Goal: Check status: Check status

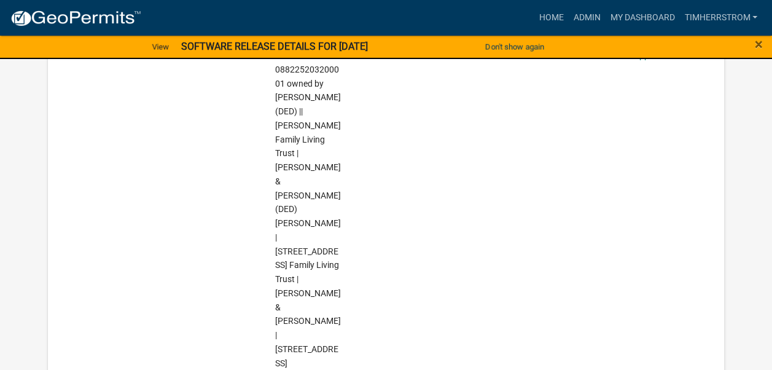
scroll to position [246, 0]
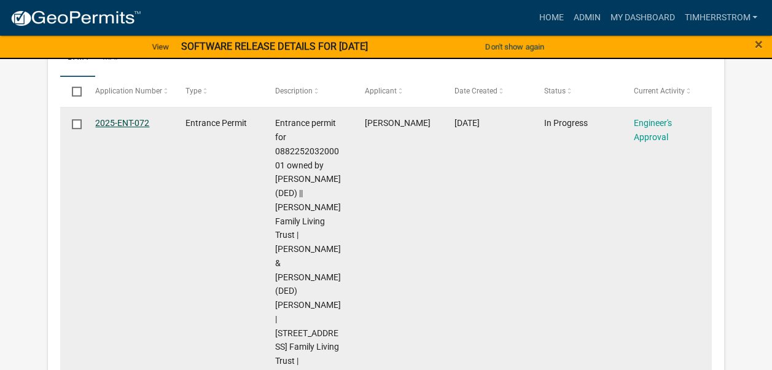
click at [139, 124] on link "2025-ENT-072" at bounding box center [122, 123] width 54 height 10
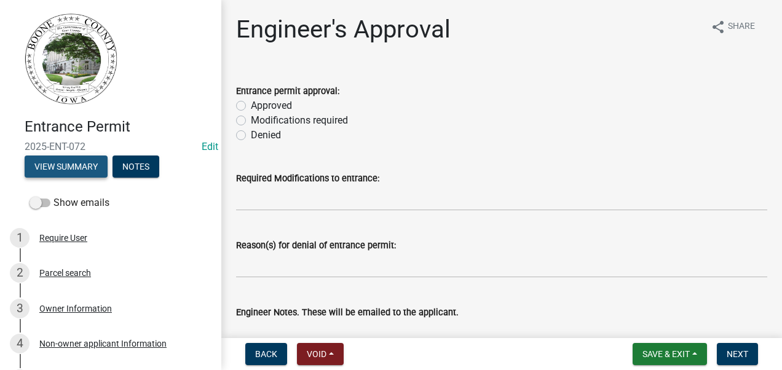
click at [86, 166] on button "View Summary" at bounding box center [66, 166] width 83 height 22
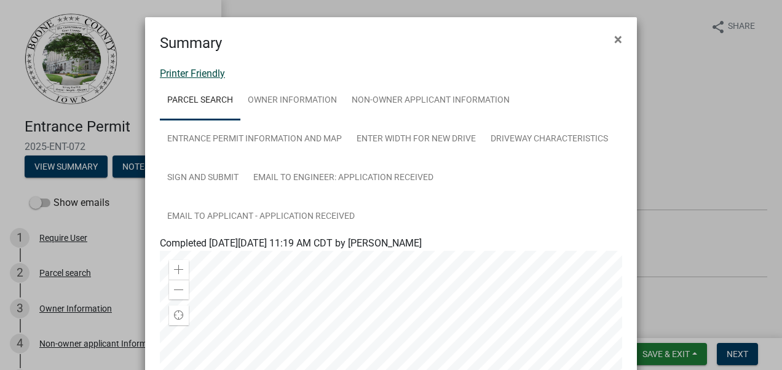
click at [193, 73] on link "Printer Friendly" at bounding box center [192, 74] width 65 height 12
click at [614, 41] on span "×" at bounding box center [618, 39] width 8 height 17
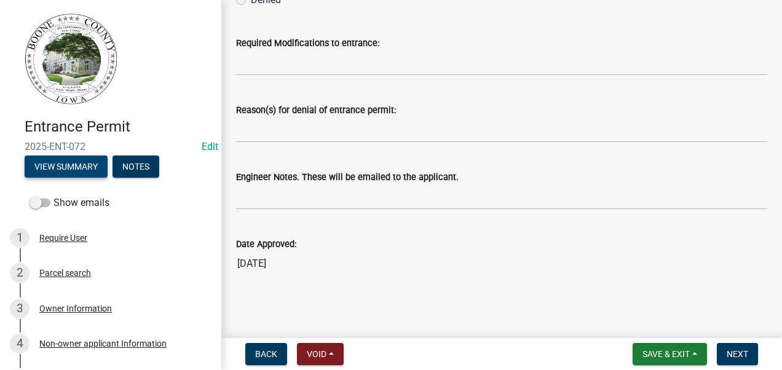
scroll to position [135, 0]
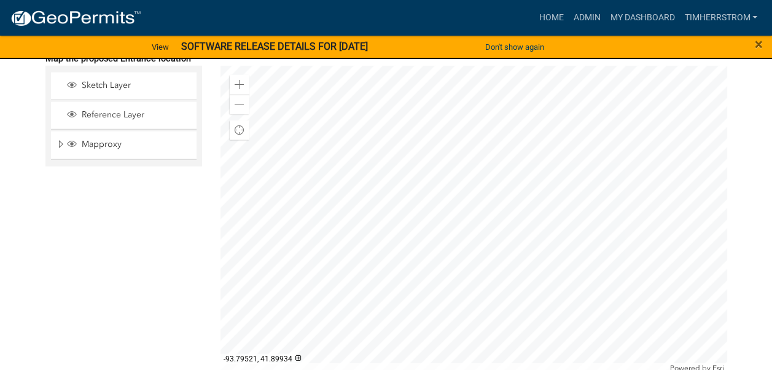
scroll to position [1536, 0]
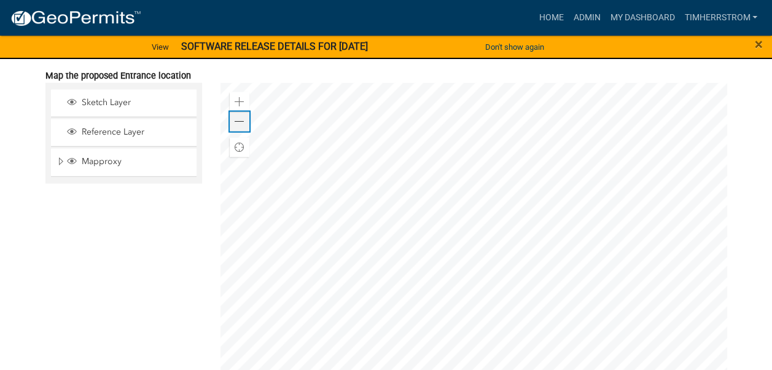
click at [240, 117] on span at bounding box center [240, 122] width 10 height 10
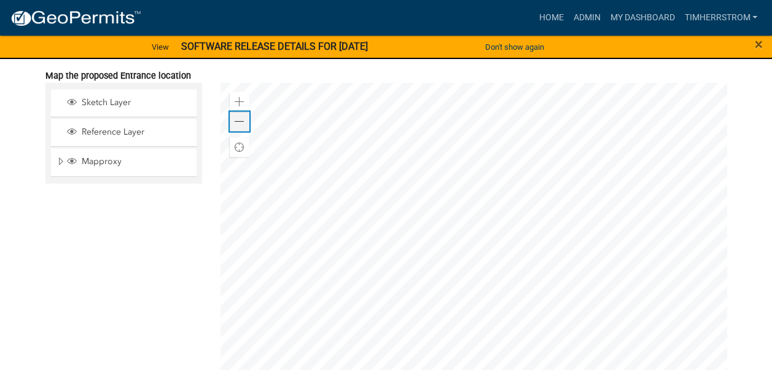
click at [240, 117] on span at bounding box center [240, 122] width 10 height 10
click at [647, 17] on link "My Dashboard" at bounding box center [642, 17] width 74 height 23
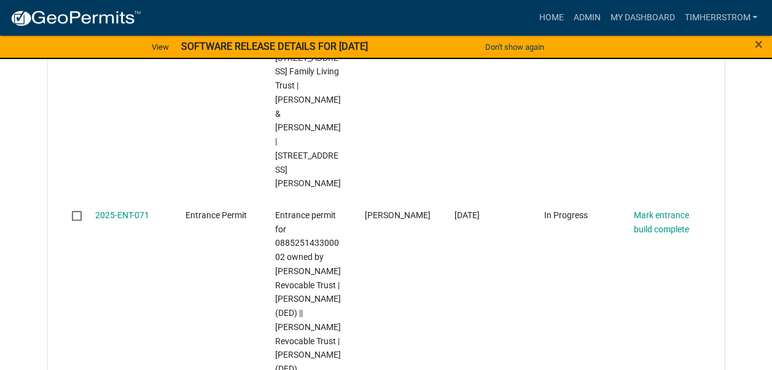
scroll to position [492, 0]
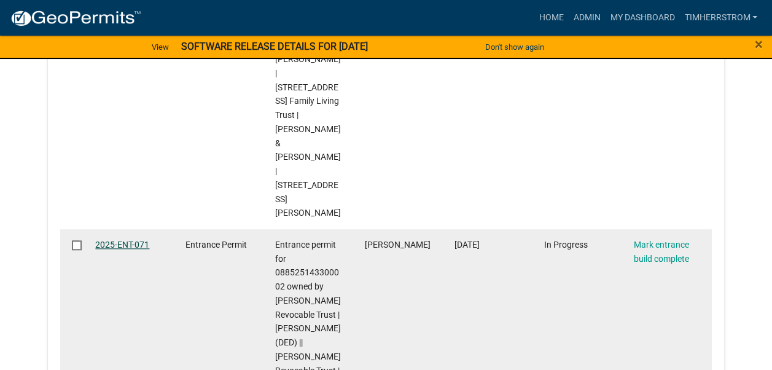
click at [136, 240] on link "2025-ENT-071" at bounding box center [122, 245] width 54 height 10
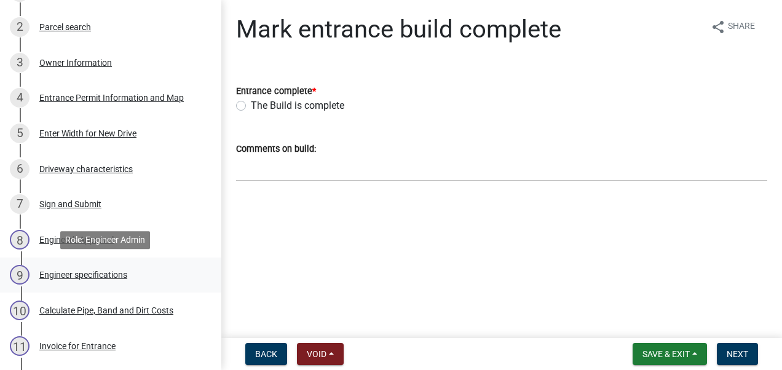
scroll to position [307, 0]
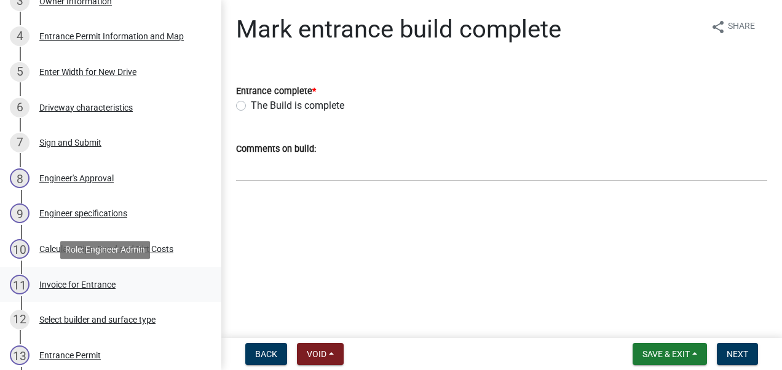
click at [93, 284] on div "Invoice for Entrance" at bounding box center [77, 284] width 76 height 9
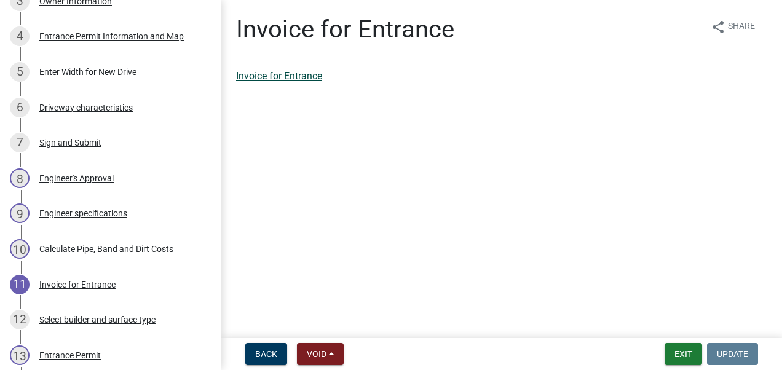
click at [299, 75] on link "Invoice for Entrance" at bounding box center [279, 76] width 86 height 12
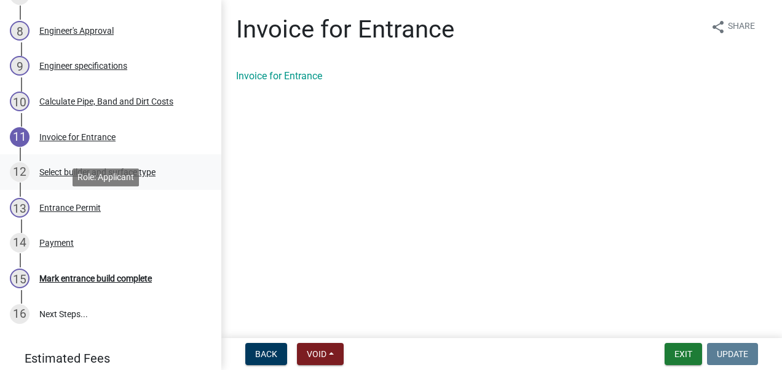
scroll to position [492, 0]
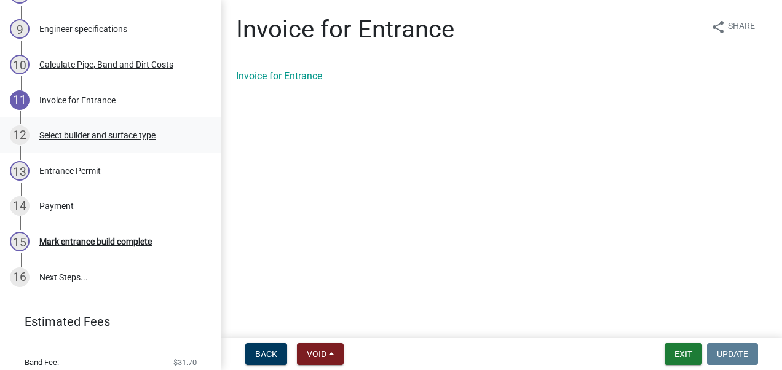
click at [84, 134] on div "Select builder and surface type" at bounding box center [97, 135] width 116 height 9
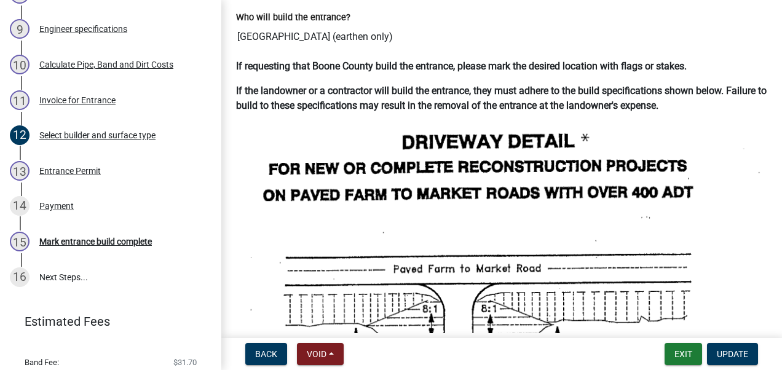
scroll to position [0, 0]
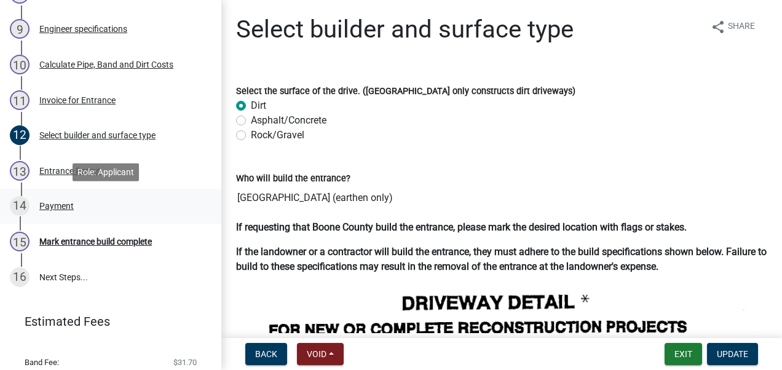
click at [58, 205] on div "Payment" at bounding box center [56, 206] width 34 height 9
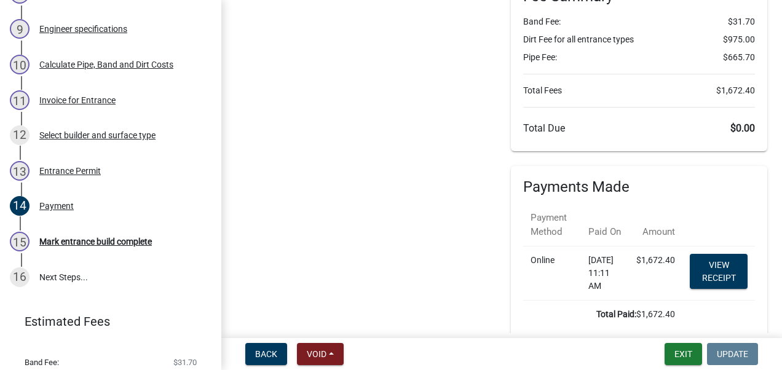
scroll to position [178, 0]
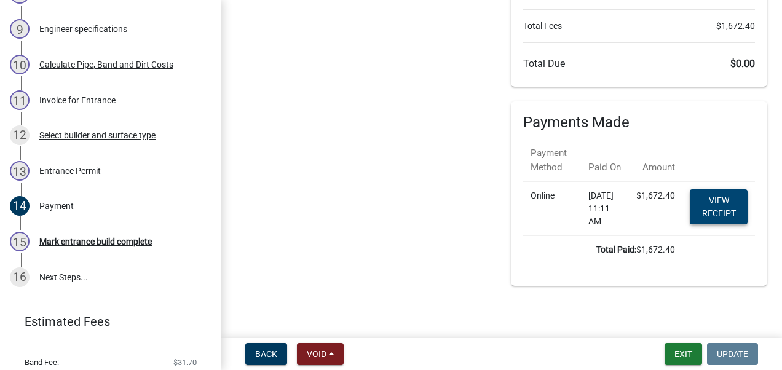
click at [709, 202] on link "View receipt" at bounding box center [719, 206] width 58 height 35
